Goal: Task Accomplishment & Management: Use online tool/utility

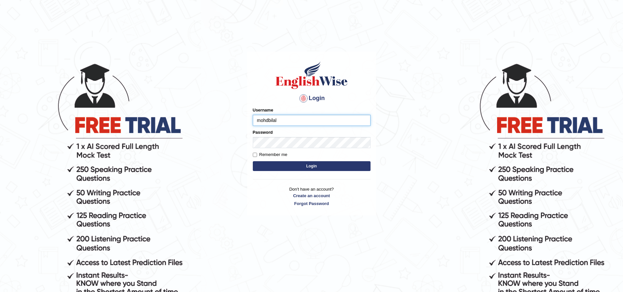
type input "mohdbilal"
type input "2"
type input "mohdbilal"
click at [253, 161] on button "Login" at bounding box center [312, 166] width 118 height 10
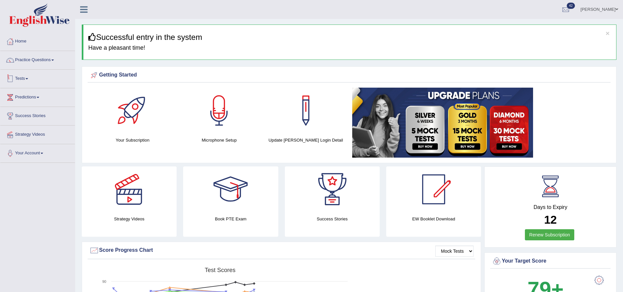
click at [25, 79] on link "Tests" at bounding box center [37, 78] width 75 height 16
click at [26, 102] on link "Take Mock Test" at bounding box center [42, 106] width 61 height 12
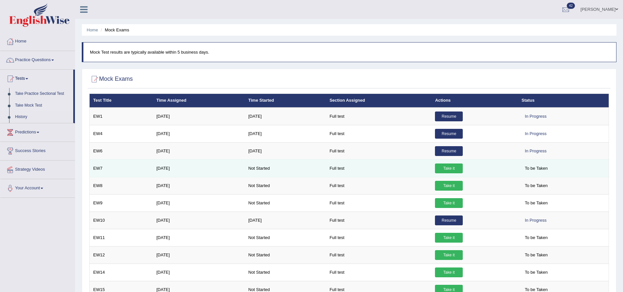
click at [450, 174] on td "Take it" at bounding box center [474, 168] width 86 height 17
click at [450, 171] on link "Take it" at bounding box center [449, 169] width 28 height 10
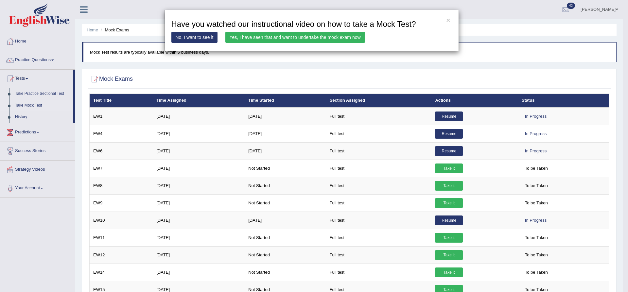
click at [338, 36] on link "Yes, I have seen that and want to undertake the mock exam now" at bounding box center [295, 37] width 140 height 11
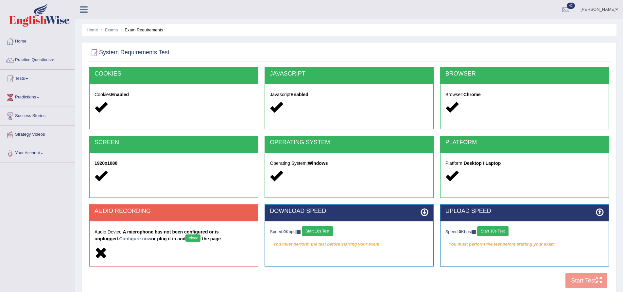
click at [332, 231] on button "Start 10s Test" at bounding box center [317, 231] width 31 height 10
click at [500, 233] on button "Start 10s Test" at bounding box center [492, 231] width 31 height 10
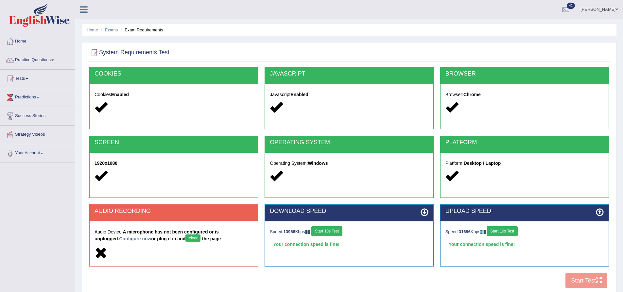
click at [510, 232] on button "Start 10s Test" at bounding box center [502, 231] width 31 height 10
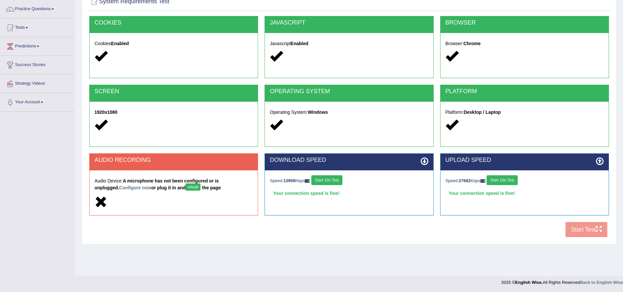
scroll to position [51, 0]
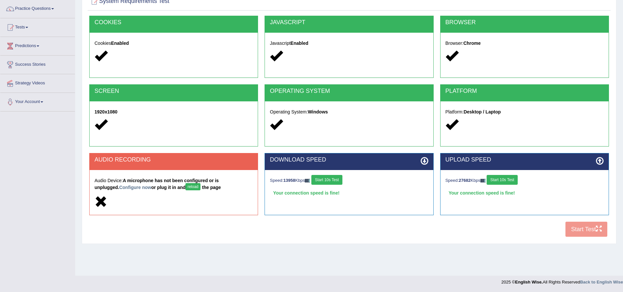
click at [510, 176] on button "Start 10s Test" at bounding box center [502, 180] width 31 height 10
click at [581, 227] on div "COOKIES Cookies Enabled JAVASCRIPT Javascript Enabled BROWSER Browser: Chrome S…" at bounding box center [349, 128] width 523 height 225
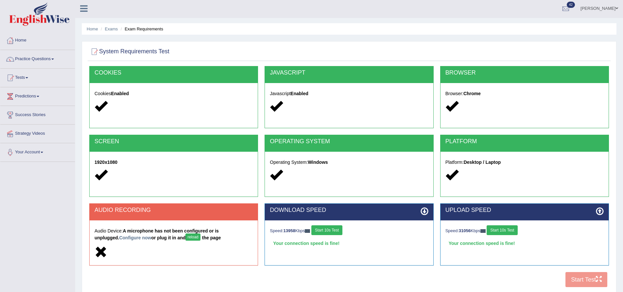
scroll to position [0, 0]
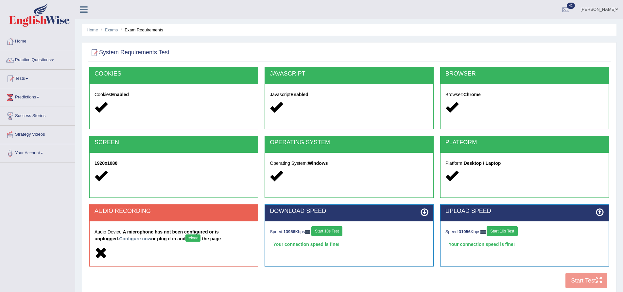
click at [185, 234] on button "reload" at bounding box center [192, 237] width 15 height 7
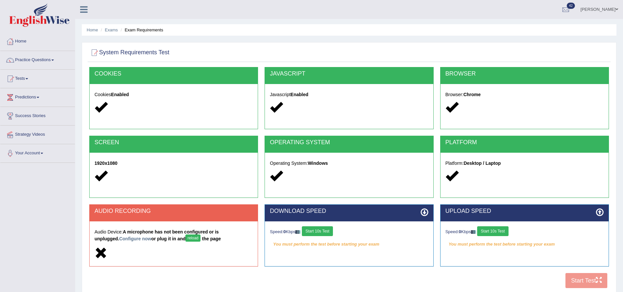
click at [158, 7] on div "[PERSON_NAME] Toggle navigation Username: mohdbilal Access Type: Online Subscri…" at bounding box center [349, 9] width 548 height 19
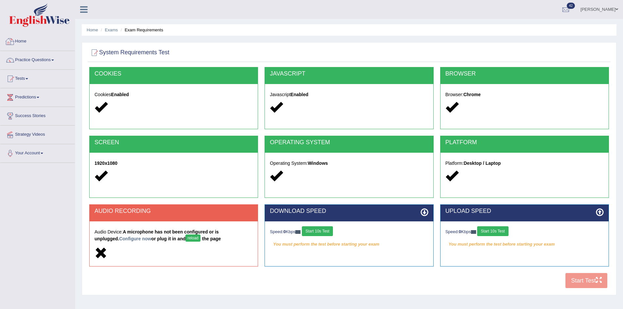
click at [26, 41] on link "Home" at bounding box center [37, 40] width 75 height 16
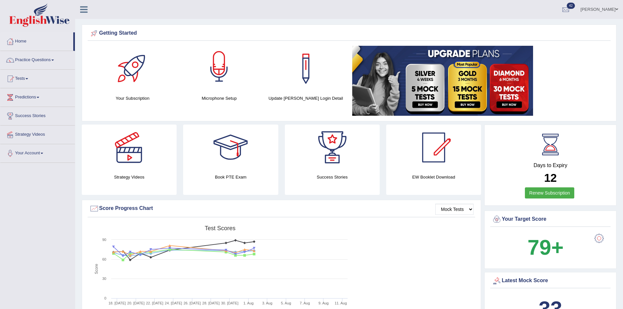
click at [220, 70] on div at bounding box center [219, 69] width 46 height 46
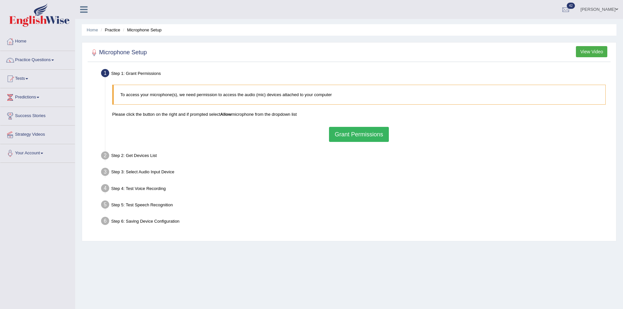
click at [342, 138] on button "Grant Permissions" at bounding box center [359, 134] width 60 height 15
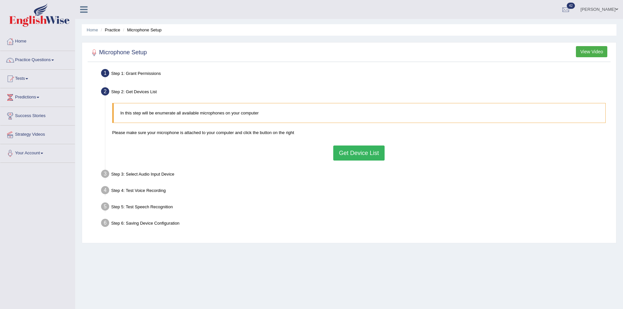
click at [362, 155] on button "Get Device List" at bounding box center [358, 153] width 51 height 15
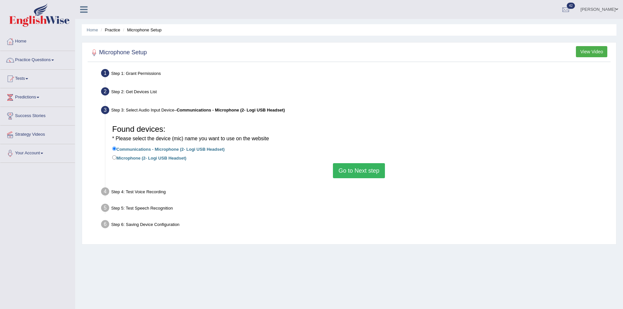
click at [349, 171] on button "Go to Next step" at bounding box center [359, 170] width 52 height 15
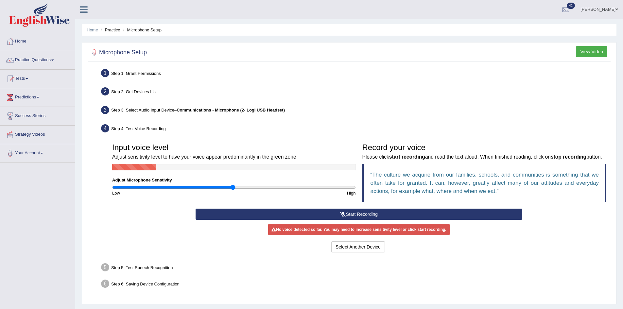
click at [362, 220] on button "Start Recording" at bounding box center [359, 214] width 327 height 11
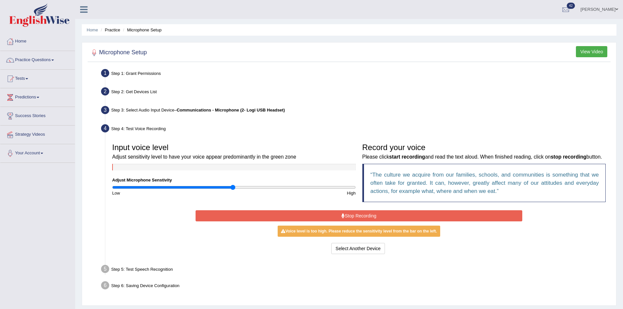
drag, startPoint x: 354, startPoint y: 223, endPoint x: 251, endPoint y: 166, distance: 117.5
click at [252, 166] on div "Input voice level Adjust sensitivity level to have your voice appear predominan…" at bounding box center [359, 198] width 500 height 122
click at [204, 185] on input "range" at bounding box center [234, 187] width 244 height 5
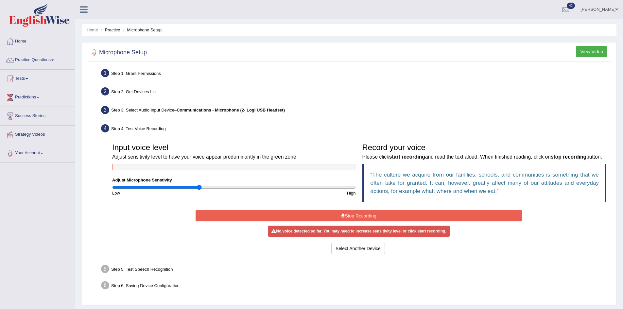
type input "0.72"
click at [198, 188] on input "range" at bounding box center [234, 187] width 244 height 5
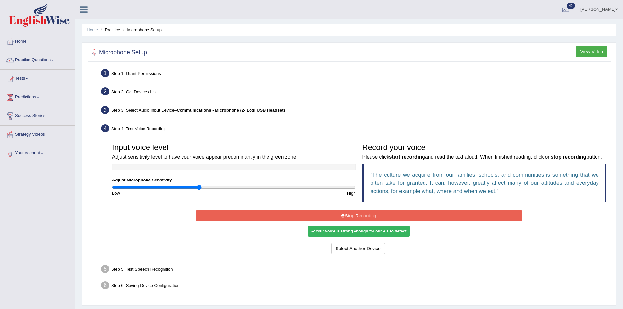
click at [366, 221] on button "Stop Recording" at bounding box center [359, 215] width 327 height 11
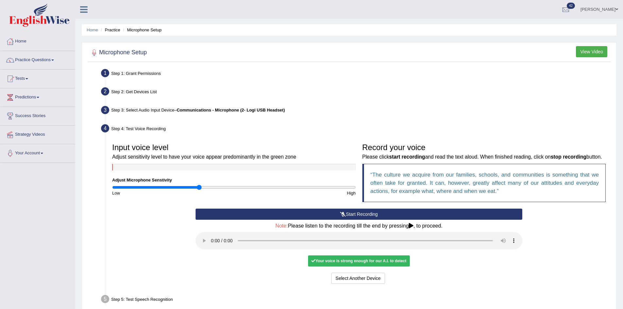
scroll to position [57, 0]
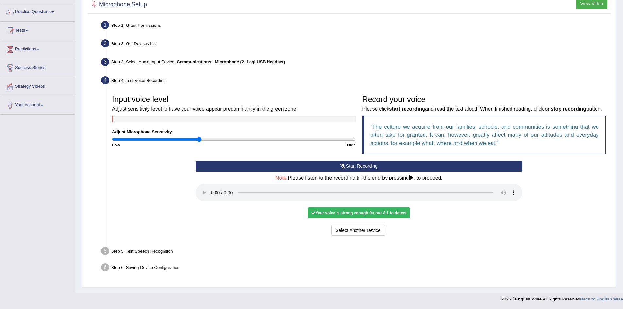
click at [359, 214] on div "Your voice is strong enough for our A.I. to detect" at bounding box center [358, 212] width 101 height 11
click at [388, 233] on button "Voice is ok. Go to Next step" at bounding box center [386, 230] width 65 height 11
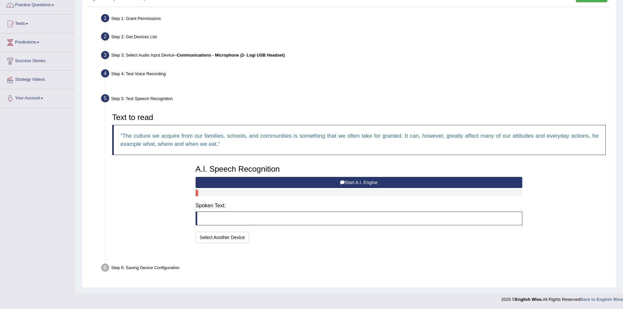
scroll to position [39, 0]
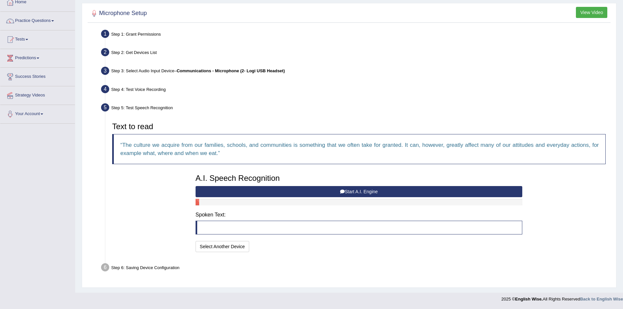
click at [319, 191] on button "Start A.I. Engine" at bounding box center [359, 191] width 327 height 11
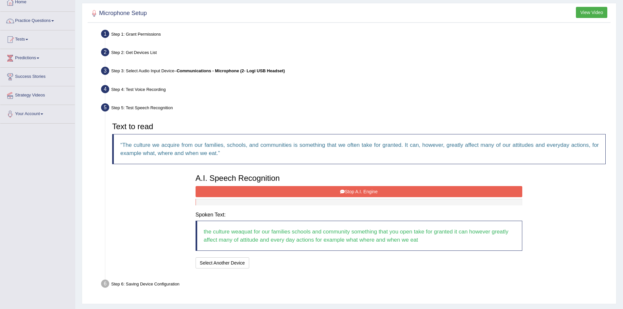
scroll to position [56, 0]
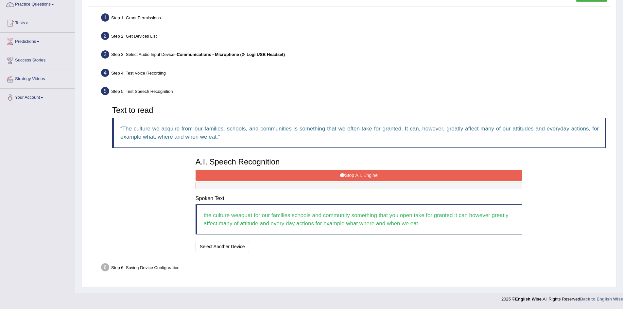
click at [321, 177] on button "Stop A.I. Engine" at bounding box center [359, 175] width 327 height 11
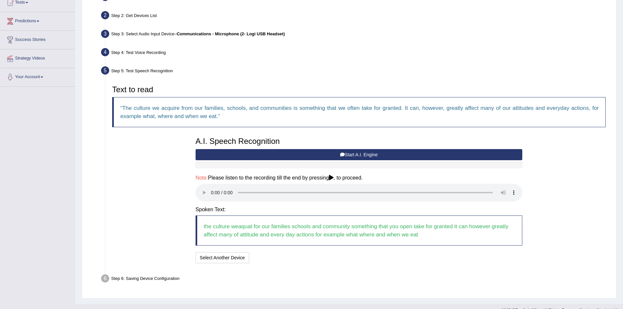
scroll to position [87, 0]
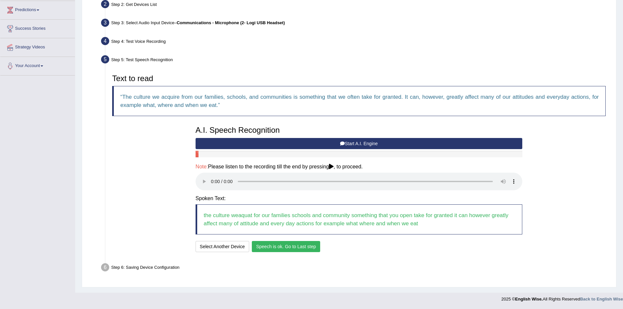
click at [302, 242] on button "Speech is ok. Go to Last step" at bounding box center [286, 246] width 68 height 11
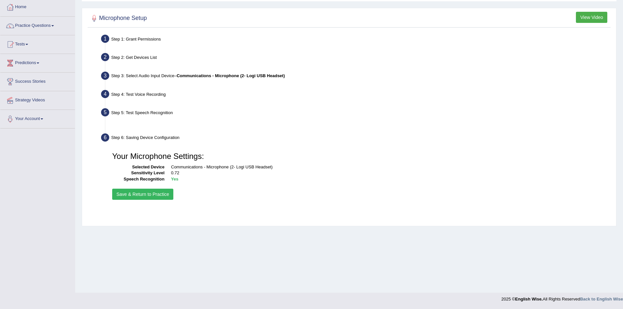
scroll to position [34, 0]
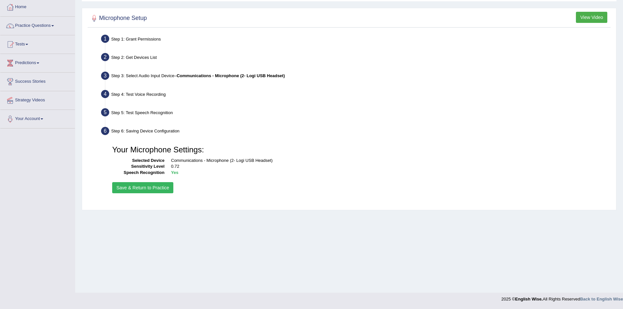
click at [169, 191] on button "Save & Return to Practice" at bounding box center [142, 187] width 61 height 11
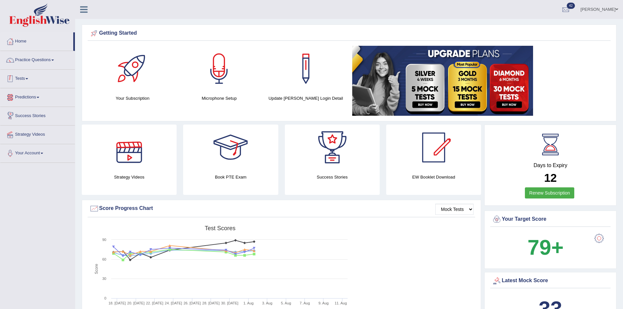
click at [33, 82] on link "Tests" at bounding box center [37, 78] width 75 height 16
click at [52, 94] on link "Take Practice Sectional Test" at bounding box center [42, 94] width 61 height 12
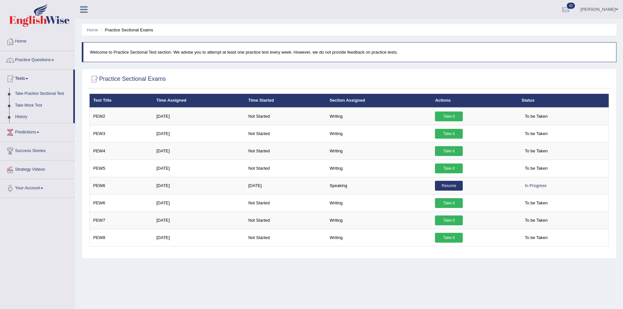
click at [32, 102] on link "Take Mock Test" at bounding box center [42, 106] width 61 height 12
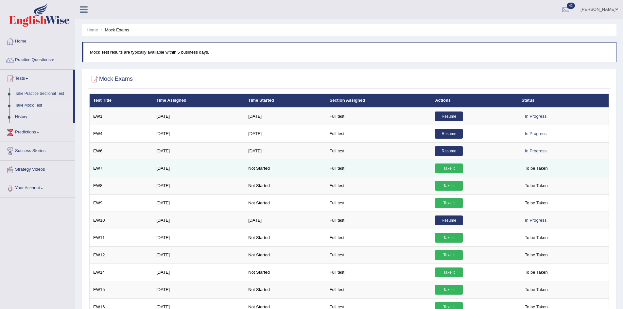
click at [445, 167] on link "Take it" at bounding box center [449, 169] width 28 height 10
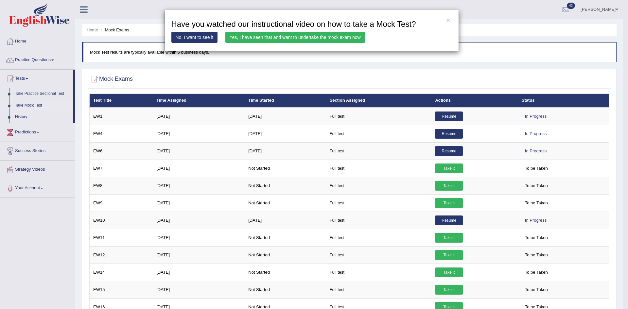
click at [331, 37] on link "Yes, I have seen that and want to undertake the mock exam now" at bounding box center [295, 37] width 140 height 11
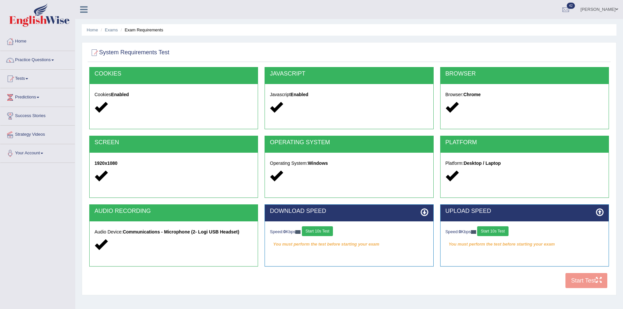
click at [323, 229] on button "Start 10s Test" at bounding box center [317, 231] width 31 height 10
click at [499, 227] on button "Start 10s Test" at bounding box center [492, 231] width 31 height 10
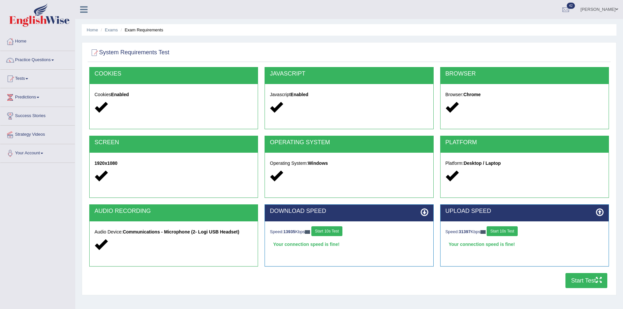
click at [593, 277] on button "Start Test" at bounding box center [586, 280] width 42 height 15
click at [497, 234] on button "Start 10s Test" at bounding box center [502, 231] width 31 height 10
click at [588, 284] on button "Start Test" at bounding box center [586, 280] width 42 height 15
click at [594, 284] on button "Start Test" at bounding box center [586, 280] width 42 height 15
click at [37, 41] on link "Home" at bounding box center [37, 40] width 75 height 16
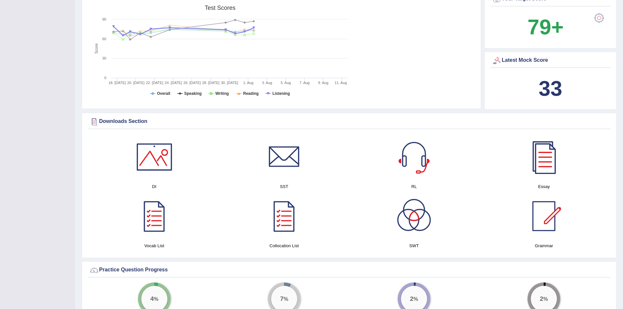
scroll to position [262, 0]
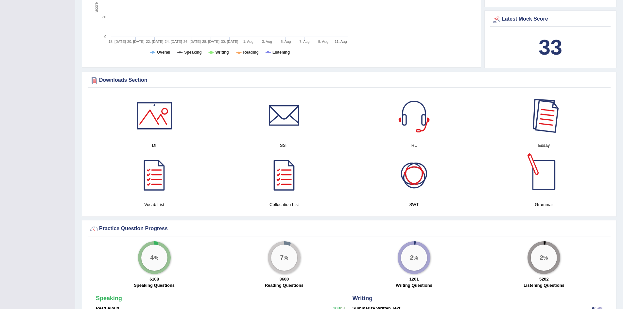
click at [542, 119] on div at bounding box center [544, 116] width 46 height 46
